Goal: Navigation & Orientation: Find specific page/section

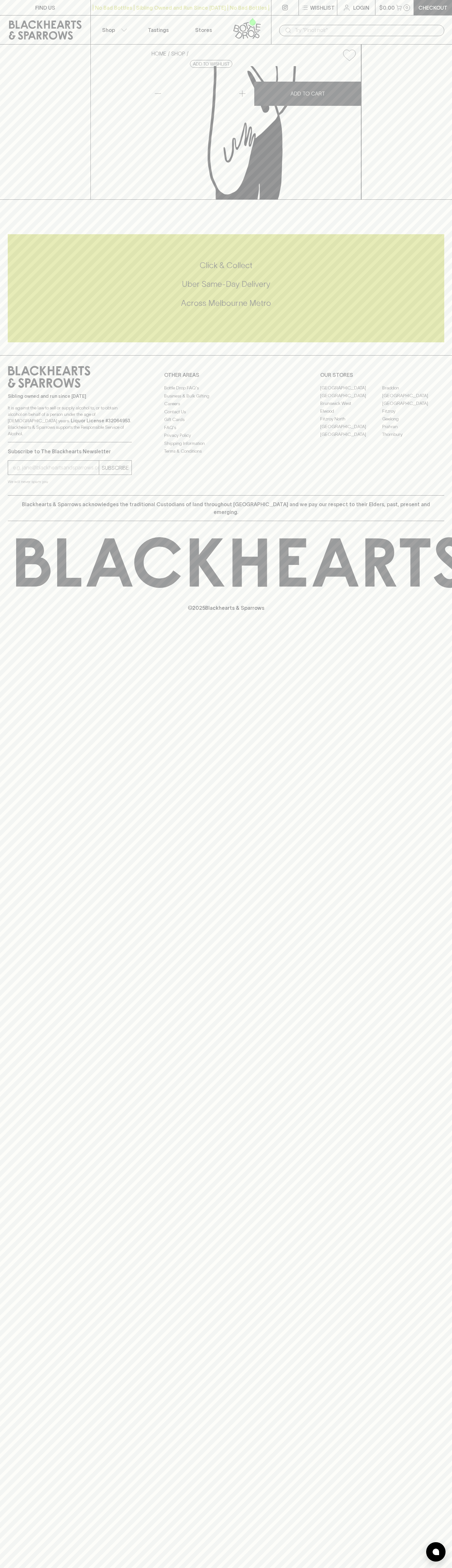
click at [224, 15] on div "| No Bad Bottles | Sibling Owned and Run Since 2006 | No Bad Bottles | Sibling …" at bounding box center [180, 7] width 181 height 15
click at [439, 1101] on div "FIND US | No Bad Bottles | Sibling Owned and Run Since 2006 | No Bad Bottles | …" at bounding box center [226, 784] width 452 height 1568
click at [418, 1567] on html "FIND US | No Bad Bottles | Sibling Owned and Run Since 2006 | No Bad Bottles | …" at bounding box center [226, 784] width 452 height 1568
click at [13, 997] on div "FIND US | No Bad Bottles | Sibling Owned and Run Since 2006 | No Bad Bottles | …" at bounding box center [226, 784] width 452 height 1568
